Goal: Information Seeking & Learning: Learn about a topic

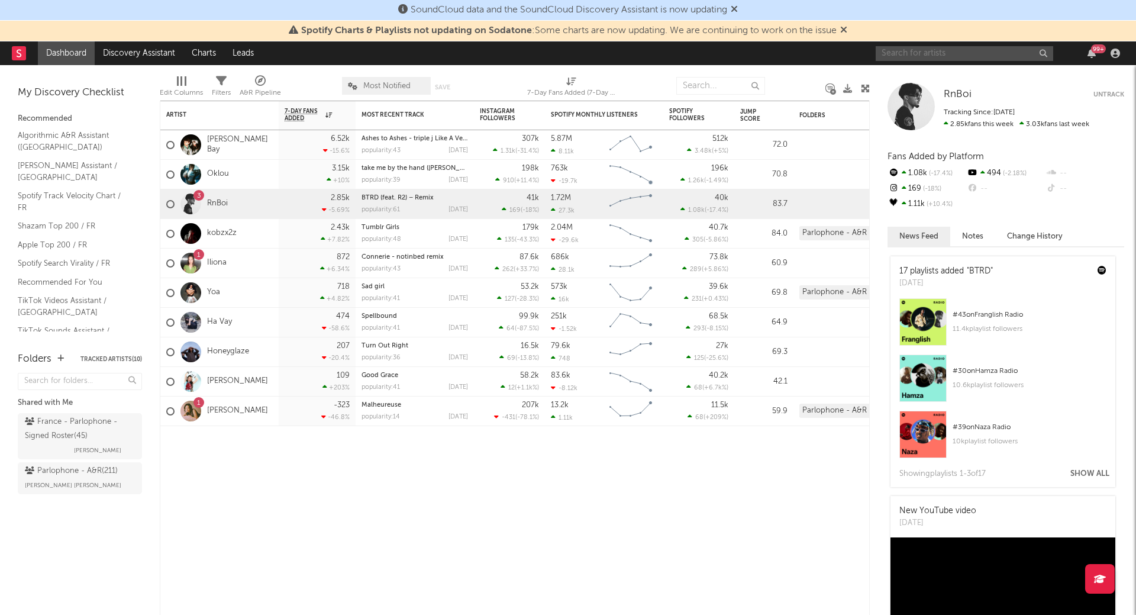
click at [926, 50] on input "text" at bounding box center [963, 53] width 177 height 15
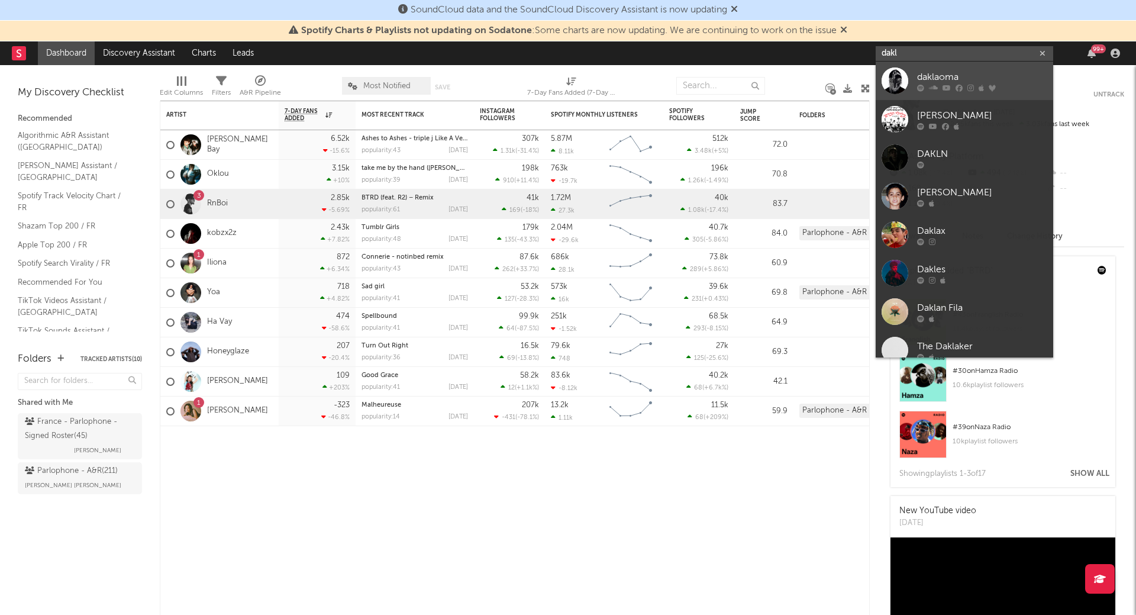
type input "dakl"
click at [945, 73] on div "daklaoma" at bounding box center [982, 77] width 130 height 14
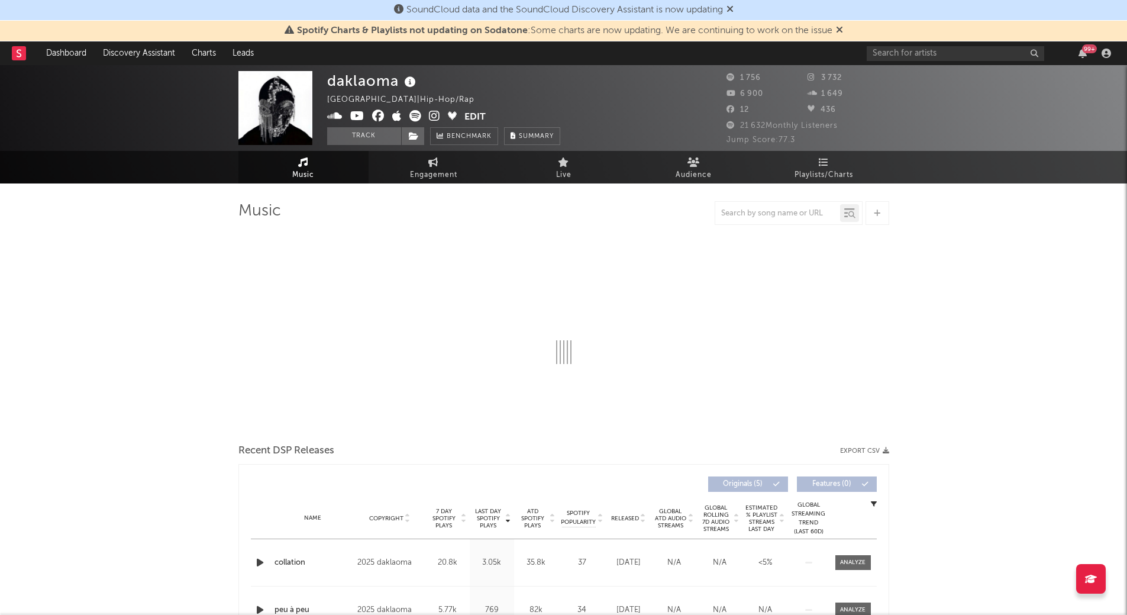
select select "1w"
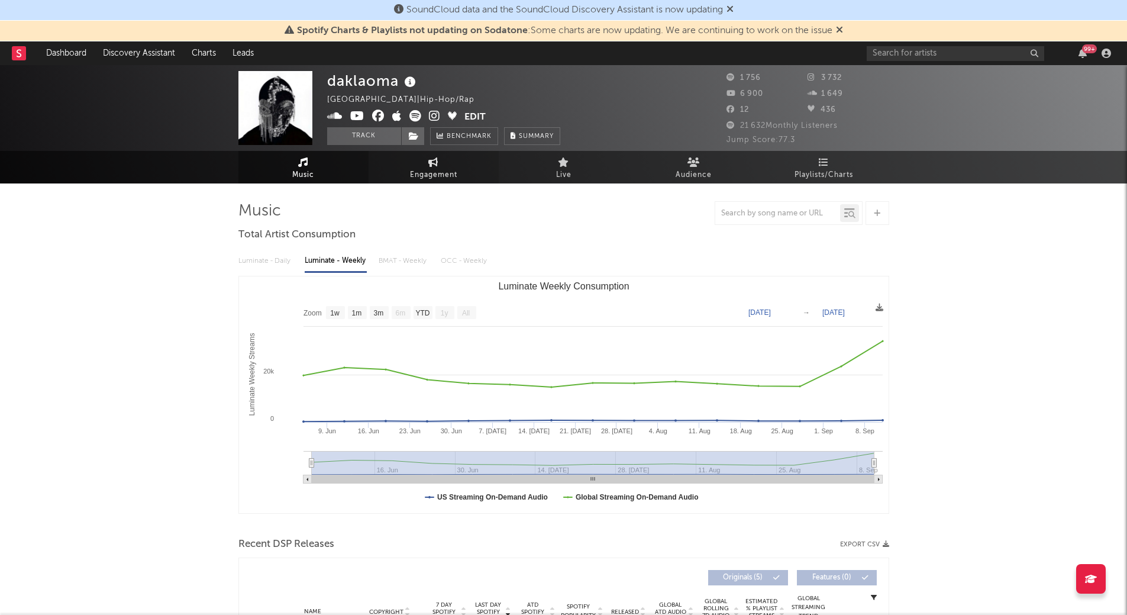
click at [437, 161] on icon at bounding box center [433, 161] width 10 height 9
select select "1w"
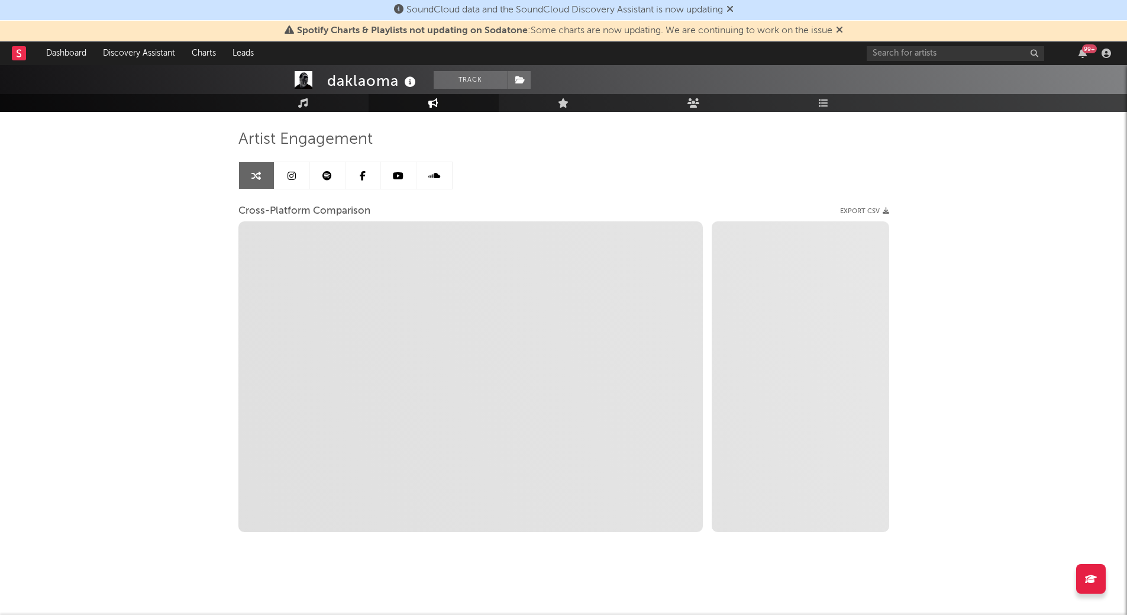
scroll to position [71, 0]
select select "1m"
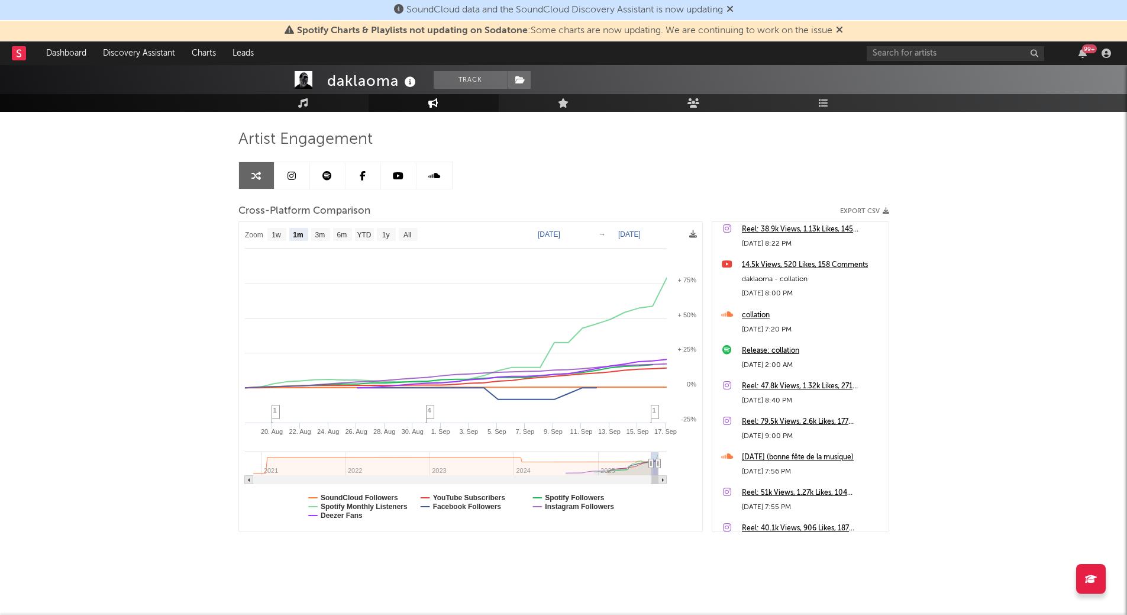
scroll to position [43, 0]
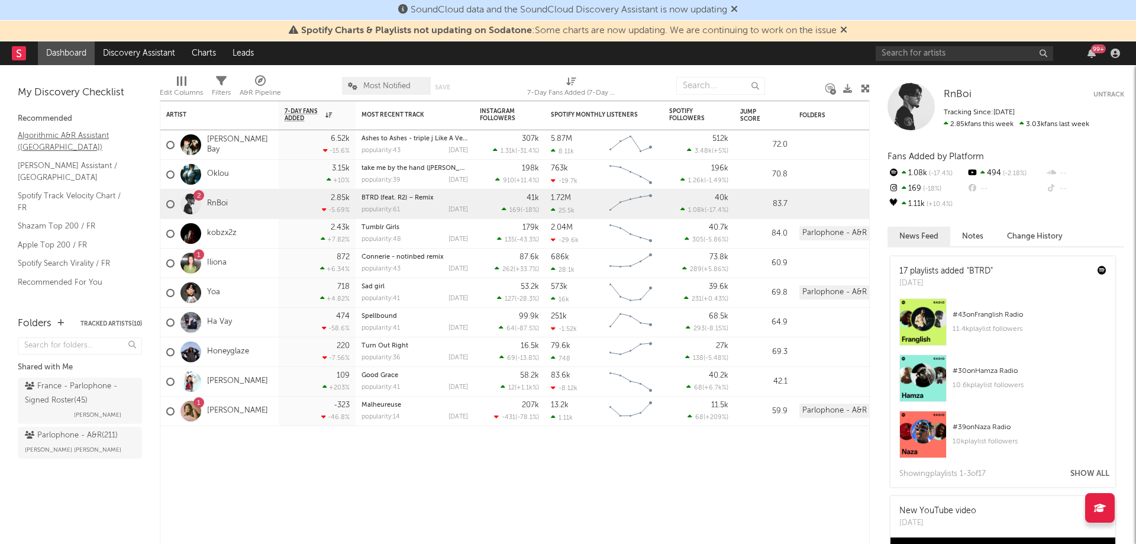
click at [81, 133] on link "Algorithmic A&R Assistant ([GEOGRAPHIC_DATA])" at bounding box center [74, 141] width 112 height 24
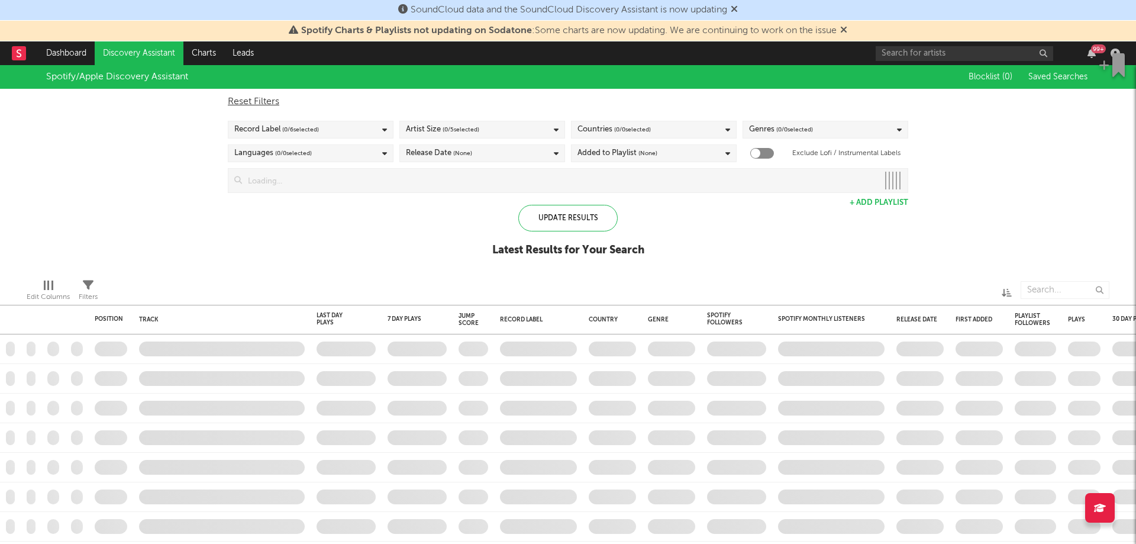
checkbox input "true"
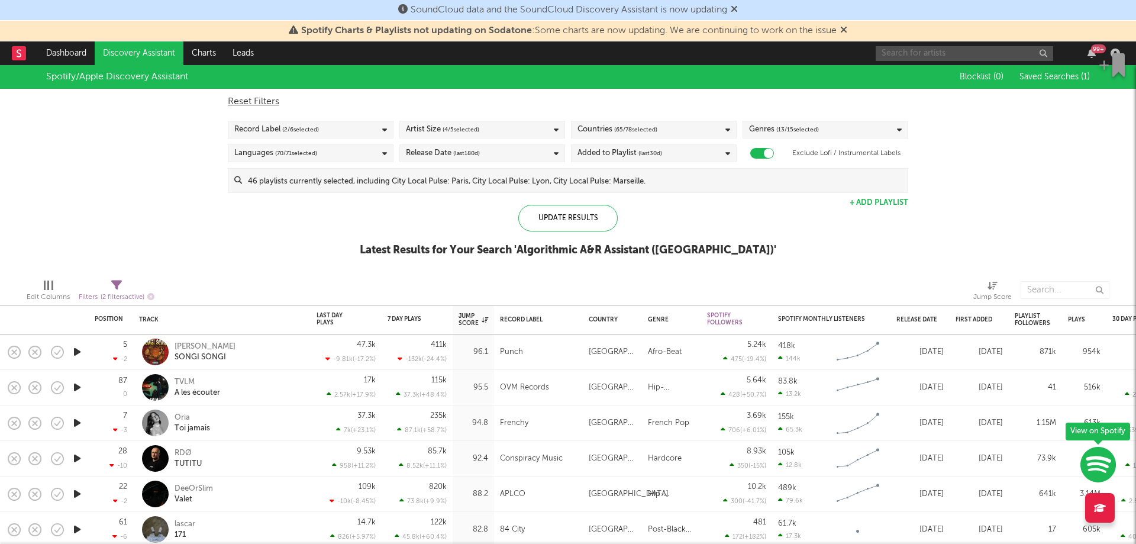
click at [949, 49] on input "text" at bounding box center [963, 53] width 177 height 15
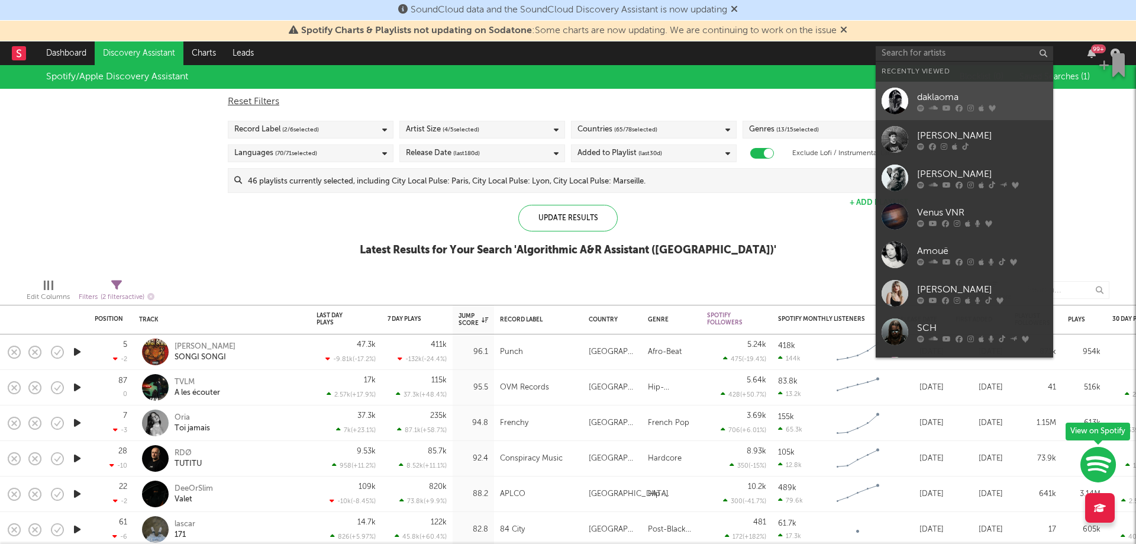
click at [889, 98] on div at bounding box center [894, 101] width 27 height 27
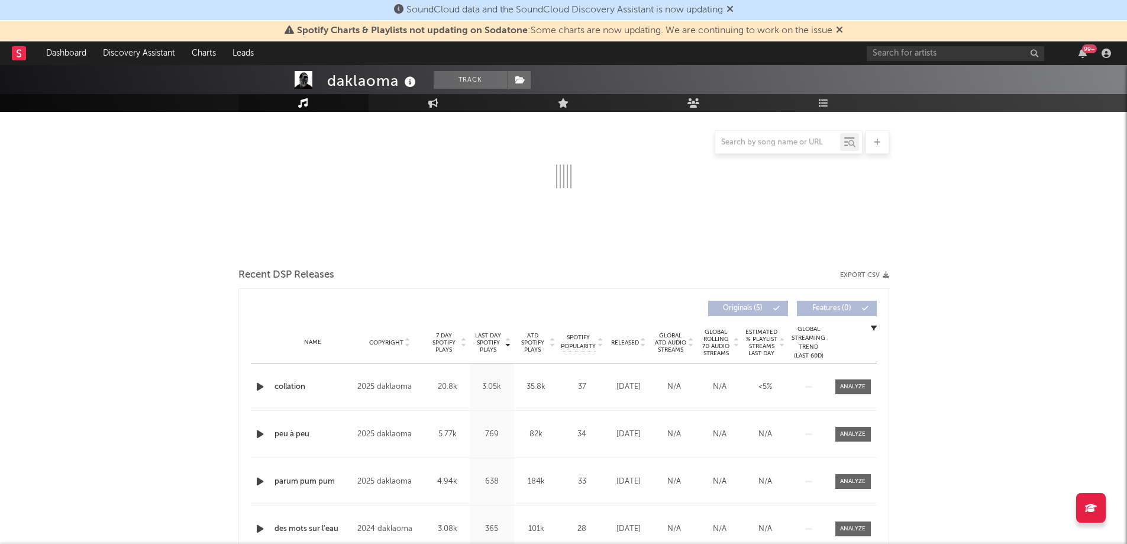
select select "1w"
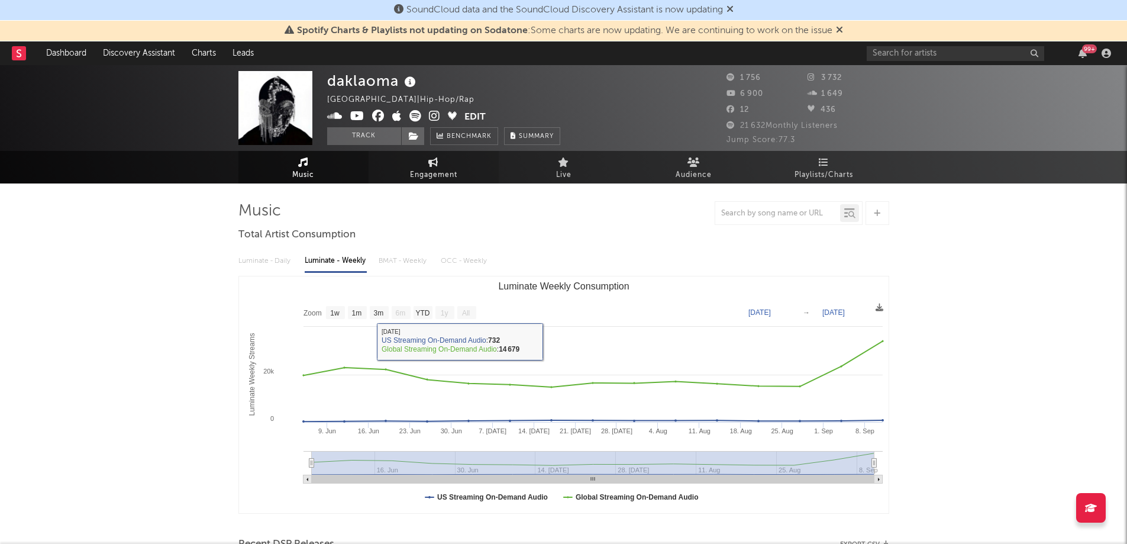
click at [434, 169] on span "Engagement" at bounding box center [433, 175] width 47 height 14
select select "1w"
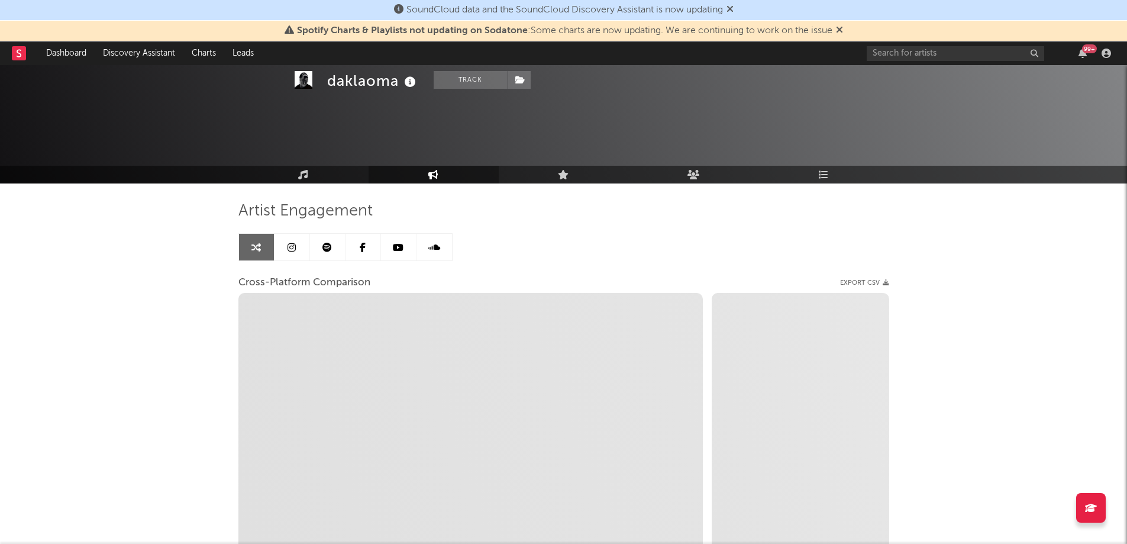
scroll to position [143, 0]
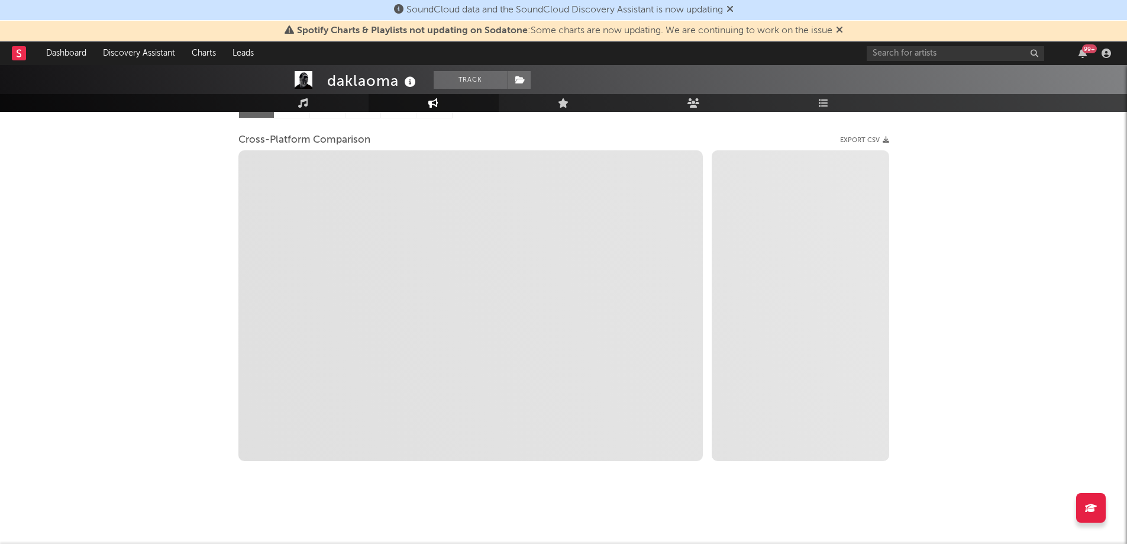
select select "1m"
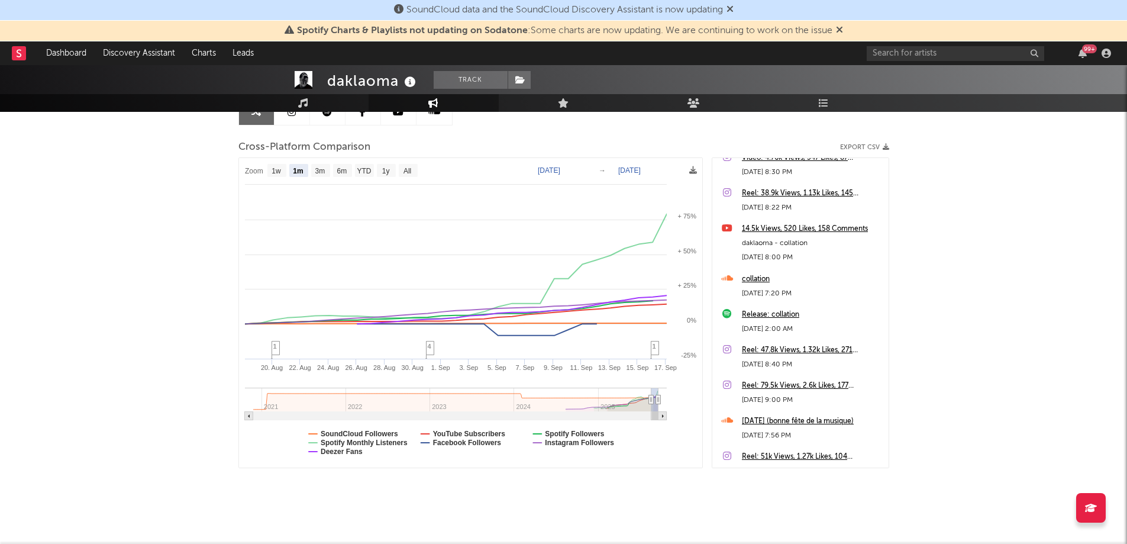
scroll to position [47, 0]
